Goal: Transaction & Acquisition: Obtain resource

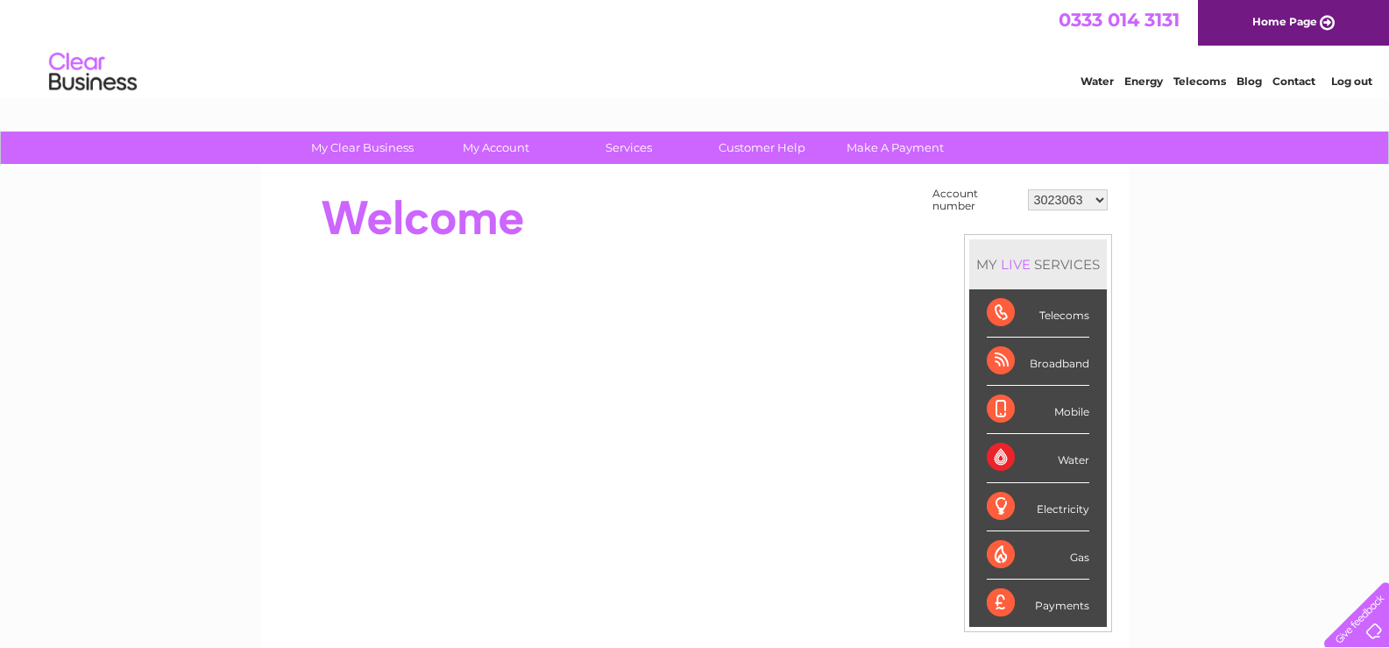
click at [1065, 202] on select "3023063 30310182" at bounding box center [1068, 199] width 80 height 21
select select "30310182"
click at [1028, 189] on select "3023063 30310182" at bounding box center [1068, 199] width 80 height 21
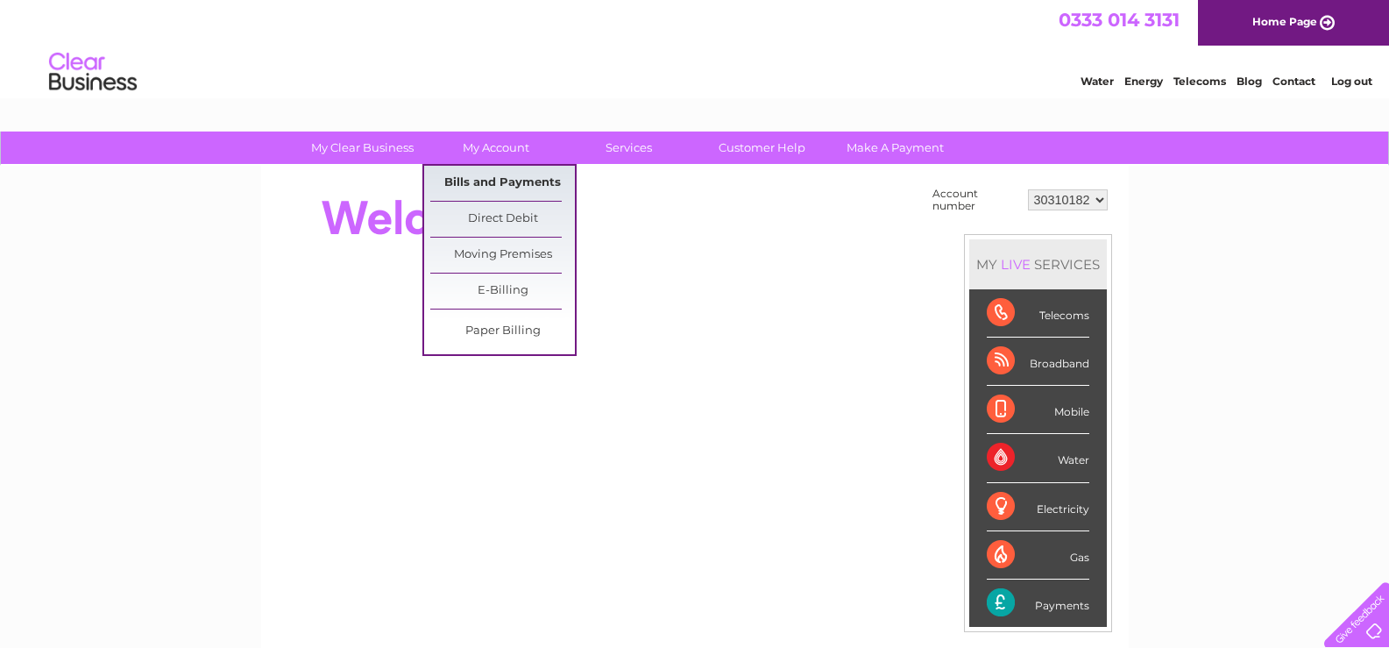
click at [494, 181] on link "Bills and Payments" at bounding box center [502, 183] width 145 height 35
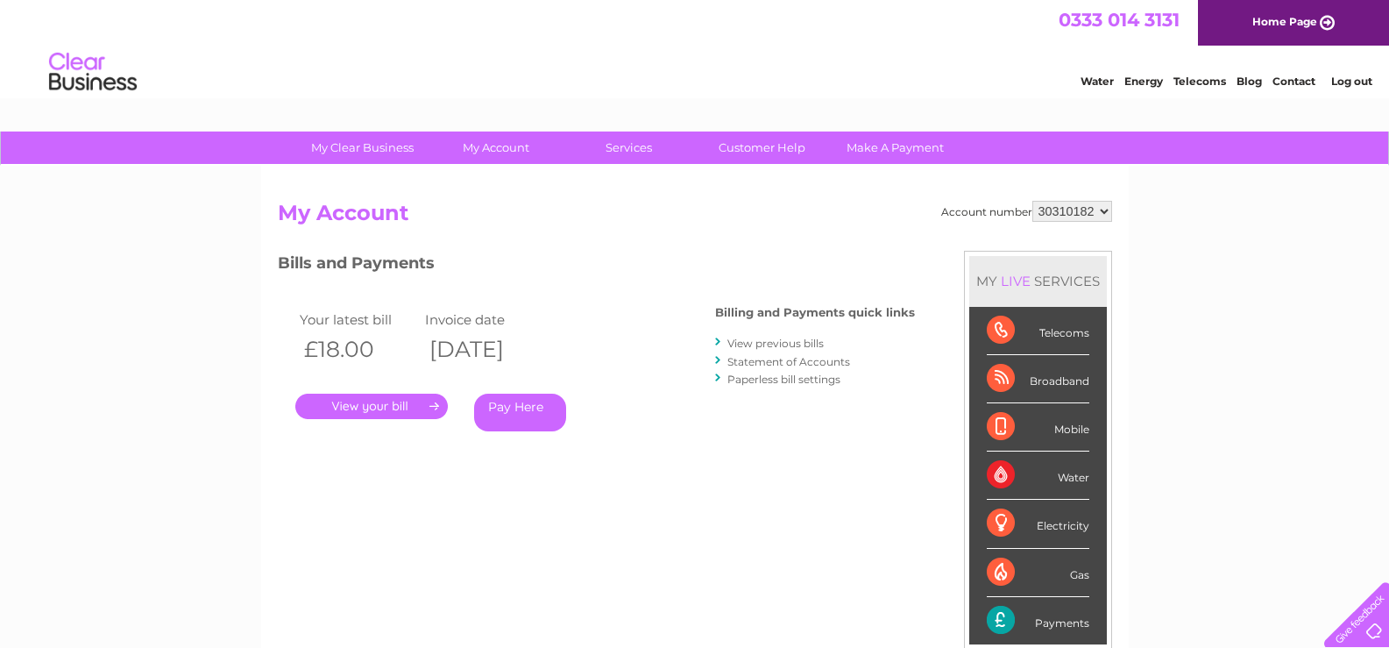
click at [373, 408] on link "." at bounding box center [371, 406] width 153 height 25
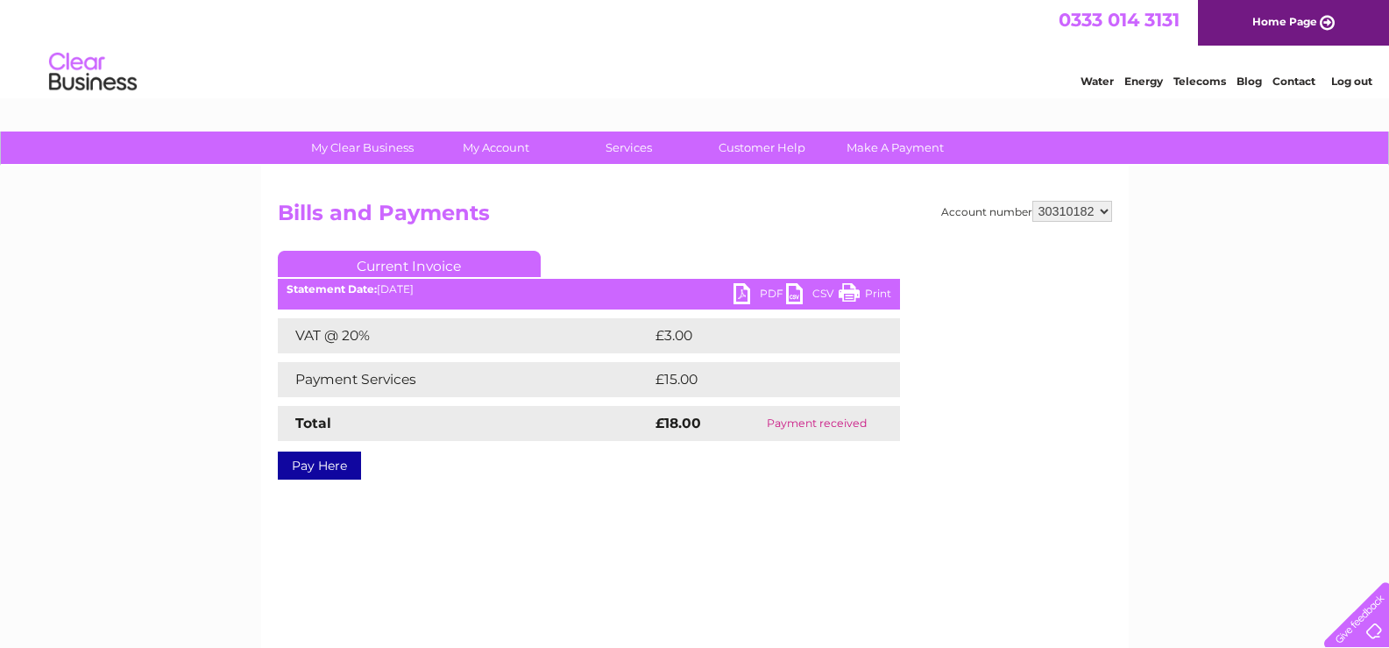
click at [750, 293] on link "PDF" at bounding box center [760, 295] width 53 height 25
